Goal: Task Accomplishment & Management: Manage account settings

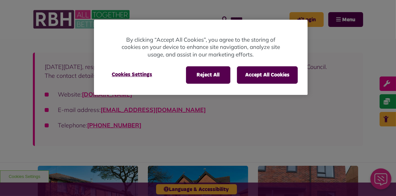
scroll to position [124, 0]
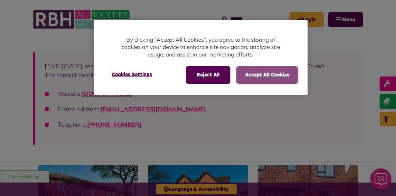
click at [261, 73] on button "Accept All Cookies" at bounding box center [267, 74] width 61 height 17
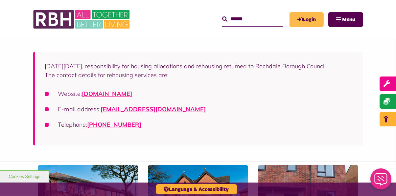
click at [303, 19] on link "Login" at bounding box center [307, 19] width 34 height 15
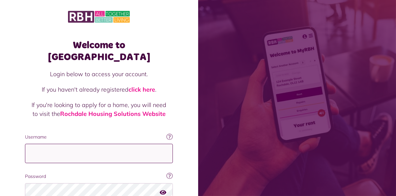
click at [40, 144] on input "Username" at bounding box center [99, 153] width 148 height 19
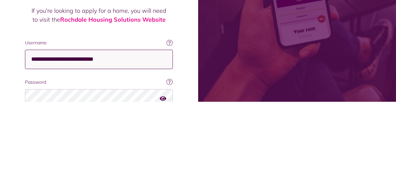
type input "**********"
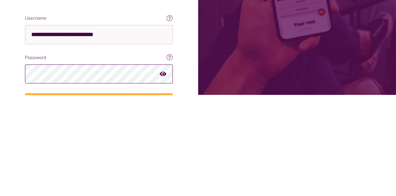
scroll to position [32, 0]
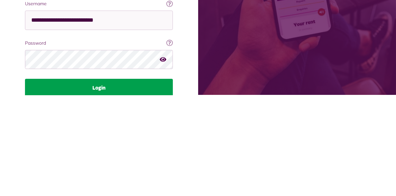
click at [122, 180] on button "Login" at bounding box center [99, 189] width 148 height 18
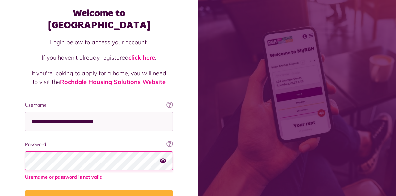
scroll to position [38, 0]
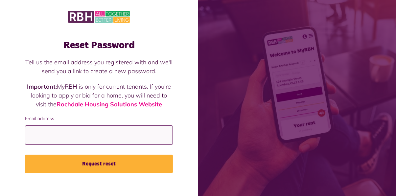
click at [58, 141] on input "Email address" at bounding box center [99, 135] width 148 height 19
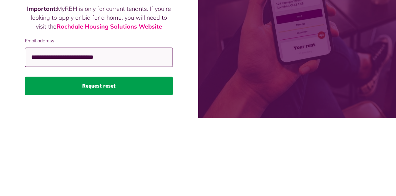
type input "**********"
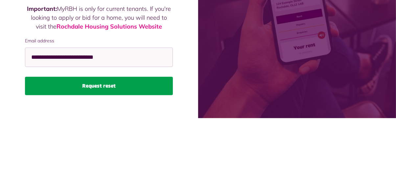
click at [65, 168] on button "Request reset" at bounding box center [99, 164] width 148 height 18
